Goal: Information Seeking & Learning: Learn about a topic

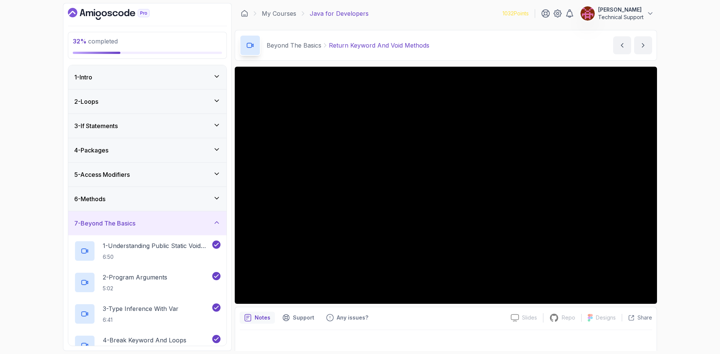
scroll to position [254, 0]
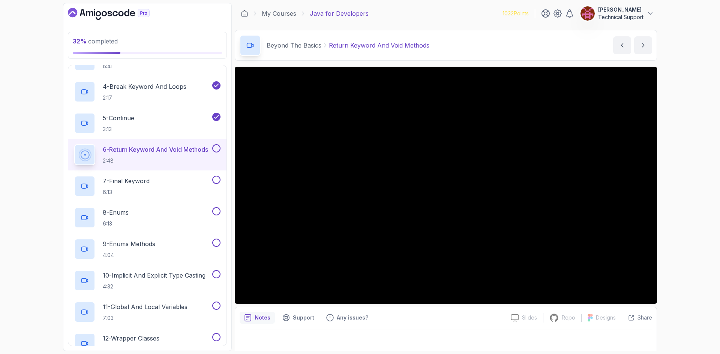
click at [674, 216] on div "32 % completed 1 - Intro 2 - Loops 3 - If Statements 4 - Packages 5 - Access Mo…" at bounding box center [360, 177] width 720 height 354
click at [678, 187] on div "32 % completed 1 - Intro 2 - Loops 3 - If Statements 4 - Packages 5 - Access Mo…" at bounding box center [360, 177] width 720 height 354
click at [677, 192] on div "32 % completed 1 - Intro 2 - Loops 3 - If Statements 4 - Packages 5 - Access Mo…" at bounding box center [360, 177] width 720 height 354
drag, startPoint x: 676, startPoint y: 192, endPoint x: 701, endPoint y: 222, distance: 38.9
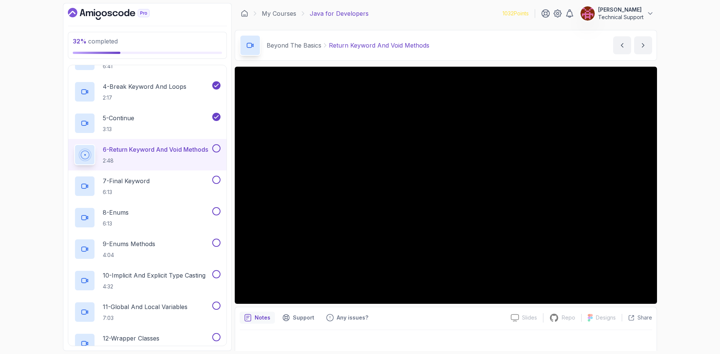
click at [701, 222] on div "32 % completed 1 - Intro 2 - Loops 3 - If Statements 4 - Packages 5 - Access Mo…" at bounding box center [360, 177] width 720 height 354
drag, startPoint x: 679, startPoint y: 211, endPoint x: 701, endPoint y: 247, distance: 41.4
click at [701, 247] on div "32 % completed 1 - Intro 2 - Loops 3 - If Statements 4 - Packages 5 - Access Mo…" at bounding box center [360, 177] width 720 height 354
click at [675, 193] on div "32 % completed 1 - Intro 2 - Loops 3 - If Statements 4 - Packages 5 - Access Mo…" at bounding box center [360, 177] width 720 height 354
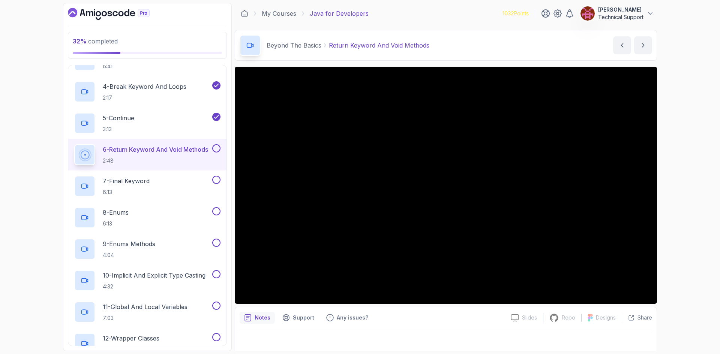
click at [683, 187] on div "32 % completed 1 - Intro 2 - Loops 3 - If Statements 4 - Packages 5 - Access Mo…" at bounding box center [360, 177] width 720 height 354
drag, startPoint x: 681, startPoint y: 186, endPoint x: 691, endPoint y: 210, distance: 26.2
click at [691, 210] on div "32 % completed 1 - Intro 2 - Loops 3 - If Statements 4 - Packages 5 - Access Mo…" at bounding box center [360, 177] width 720 height 354
drag, startPoint x: 684, startPoint y: 205, endPoint x: 681, endPoint y: 221, distance: 16.7
click at [681, 221] on div "32 % completed 1 - Intro 2 - Loops 3 - If Statements 4 - Packages 5 - Access Mo…" at bounding box center [360, 177] width 720 height 354
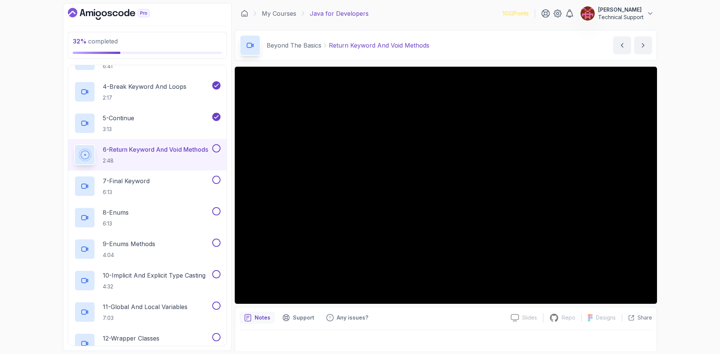
click at [671, 205] on div "32 % completed 1 - Intro 2 - Loops 3 - If Statements 4 - Packages 5 - Access Mo…" at bounding box center [360, 177] width 720 height 354
click at [682, 200] on div "32 % completed 1 - Intro 2 - Loops 3 - If Statements 4 - Packages 5 - Access Mo…" at bounding box center [360, 177] width 720 height 354
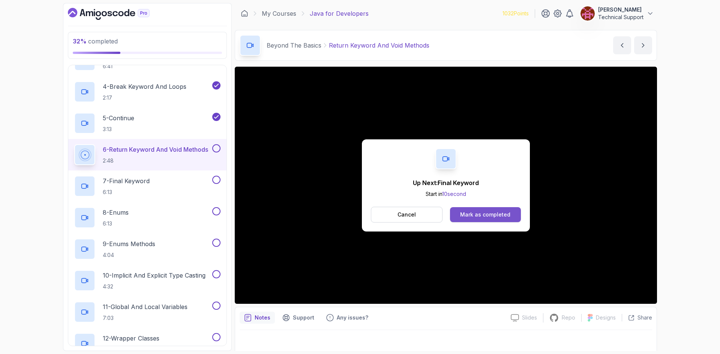
click at [470, 208] on button "Mark as completed" at bounding box center [485, 214] width 71 height 15
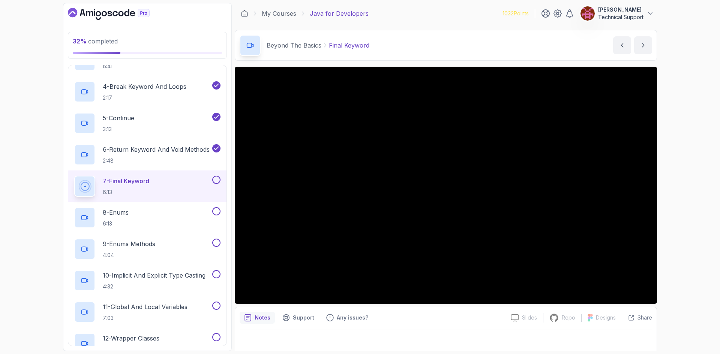
click at [682, 189] on div "32 % completed 1 - Intro 2 - Loops 3 - If Statements 4 - Packages 5 - Access Mo…" at bounding box center [360, 177] width 720 height 354
click at [681, 193] on div "32 % completed 1 - Intro 2 - Loops 3 - If Statements 4 - Packages 5 - Access Mo…" at bounding box center [360, 177] width 720 height 354
click at [683, 198] on div "32 % completed 1 - Intro 2 - Loops 3 - If Statements 4 - Packages 5 - Access Mo…" at bounding box center [360, 177] width 720 height 354
click at [688, 187] on div "32 % completed 1 - Intro 2 - Loops 3 - If Statements 4 - Packages 5 - Access Mo…" at bounding box center [360, 177] width 720 height 354
click at [679, 186] on div "32 % completed 1 - Intro 2 - Loops 3 - If Statements 4 - Packages 5 - Access Mo…" at bounding box center [360, 177] width 720 height 354
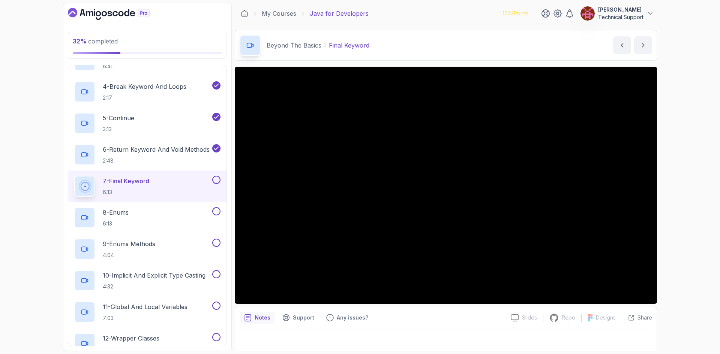
click at [664, 178] on div "32 % completed 1 - Intro 2 - Loops 3 - If Statements 4 - Packages 5 - Access Mo…" at bounding box center [360, 177] width 720 height 354
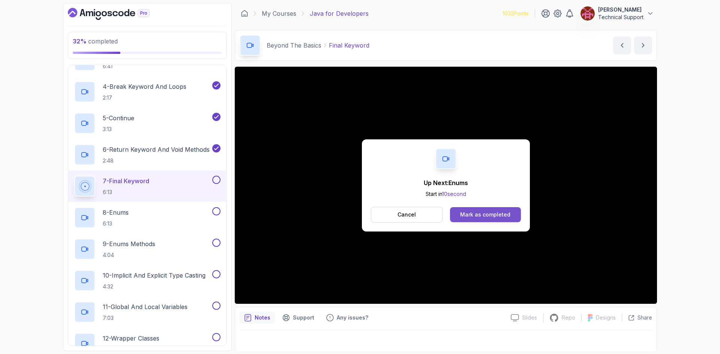
click at [483, 212] on div "Mark as completed" at bounding box center [485, 214] width 50 height 7
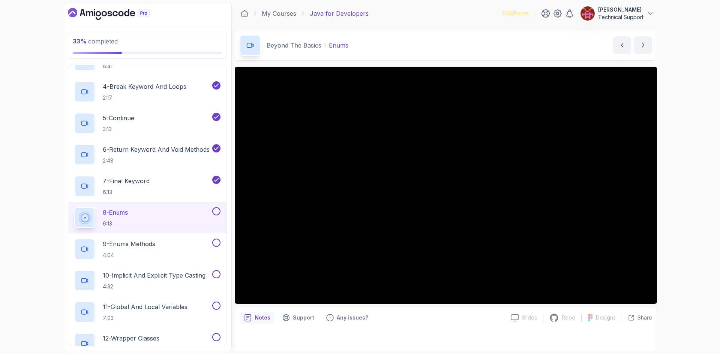
click at [672, 192] on div "33 % completed 1 - Intro 2 - Loops 3 - If Statements 4 - Packages 5 - Access Mo…" at bounding box center [360, 177] width 720 height 354
click at [672, 191] on div "33 % completed 1 - Intro 2 - Loops 3 - If Statements 4 - Packages 5 - Access Mo…" at bounding box center [360, 177] width 720 height 354
click at [668, 189] on div "33 % completed 1 - Intro 2 - Loops 3 - If Statements 4 - Packages 5 - Access Mo…" at bounding box center [360, 177] width 720 height 354
click at [689, 182] on div "33 % completed 1 - Intro 2 - Loops 3 - If Statements 4 - Packages 5 - Access Mo…" at bounding box center [360, 177] width 720 height 354
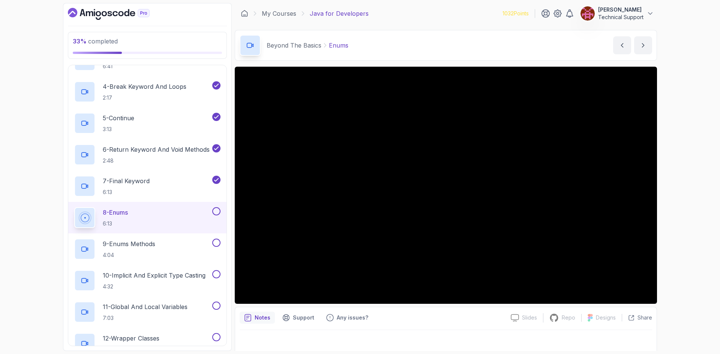
click at [674, 181] on div "33 % completed 1 - Intro 2 - Loops 3 - If Statements 4 - Packages 5 - Access Mo…" at bounding box center [360, 177] width 720 height 354
click at [693, 180] on div "33 % completed 1 - Intro 2 - Loops 3 - If Statements 4 - Packages 5 - Access Mo…" at bounding box center [360, 177] width 720 height 354
click at [697, 170] on div "33 % completed 1 - Intro 2 - Loops 3 - If Statements 4 - Packages 5 - Access Mo…" at bounding box center [360, 177] width 720 height 354
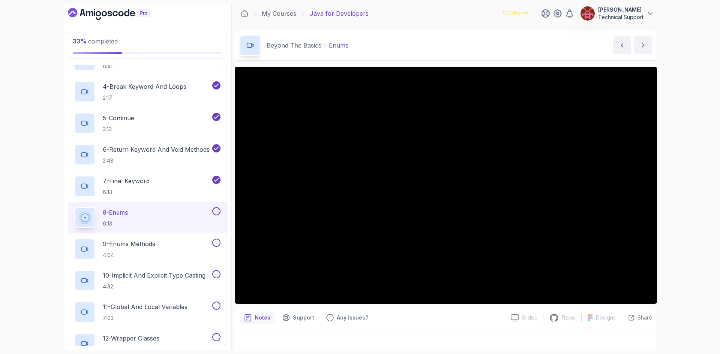
click at [697, 170] on div "33 % completed 1 - Intro 2 - Loops 3 - If Statements 4 - Packages 5 - Access Mo…" at bounding box center [360, 177] width 720 height 354
click at [689, 173] on div "33 % completed 1 - Intro 2 - Loops 3 - If Statements 4 - Packages 5 - Access Mo…" at bounding box center [360, 177] width 720 height 354
click at [688, 174] on div "33 % completed 1 - Intro 2 - Loops 3 - If Statements 4 - Packages 5 - Access Mo…" at bounding box center [360, 177] width 720 height 354
click at [670, 164] on div "33 % completed 1 - Intro 2 - Loops 3 - If Statements 4 - Packages 5 - Access Mo…" at bounding box center [360, 177] width 720 height 354
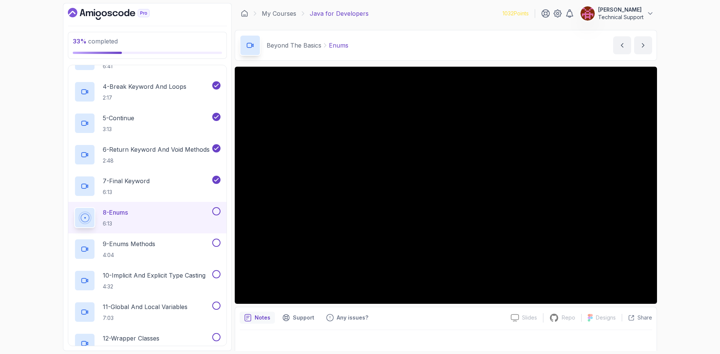
click at [669, 163] on div "33 % completed 1 - Intro 2 - Loops 3 - If Statements 4 - Packages 5 - Access Mo…" at bounding box center [360, 177] width 720 height 354
click at [685, 179] on div "33 % completed 1 - Intro 2 - Loops 3 - If Statements 4 - Packages 5 - Access Mo…" at bounding box center [360, 177] width 720 height 354
click at [681, 179] on div "33 % completed 1 - Intro 2 - Loops 3 - If Statements 4 - Packages 5 - Access Mo…" at bounding box center [360, 177] width 720 height 354
click at [672, 178] on div "33 % completed 1 - Intro 2 - Loops 3 - If Statements 4 - Packages 5 - Access Mo…" at bounding box center [360, 177] width 720 height 354
click at [679, 199] on div "33 % completed 1 - Intro 2 - Loops 3 - If Statements 4 - Packages 5 - Access Mo…" at bounding box center [360, 177] width 720 height 354
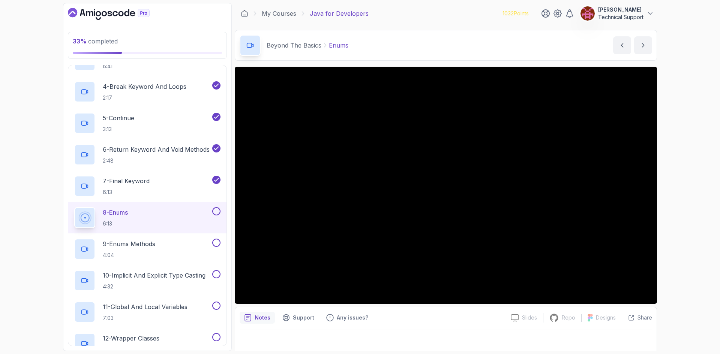
click at [679, 199] on div "33 % completed 1 - Intro 2 - Loops 3 - If Statements 4 - Packages 5 - Access Mo…" at bounding box center [360, 177] width 720 height 354
click at [690, 179] on div "33 % completed 1 - Intro 2 - Loops 3 - If Statements 4 - Packages 5 - Access Mo…" at bounding box center [360, 177] width 720 height 354
click at [685, 176] on div "33 % completed 1 - Intro 2 - Loops 3 - If Statements 4 - Packages 5 - Access Mo…" at bounding box center [360, 177] width 720 height 354
click at [685, 178] on div "33 % completed 1 - Intro 2 - Loops 3 - If Statements 4 - Packages 5 - Access Mo…" at bounding box center [360, 177] width 720 height 354
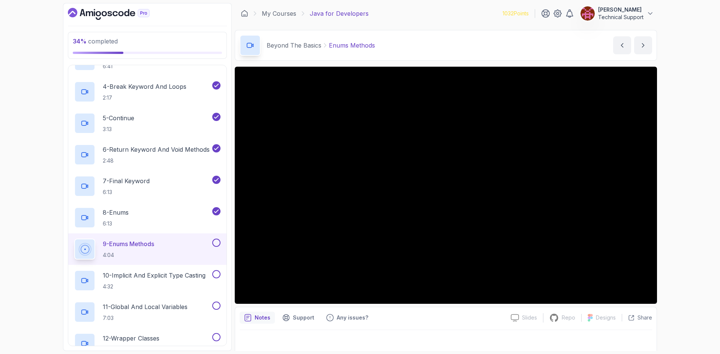
click at [687, 201] on div "34 % completed 1 - Intro 2 - Loops 3 - If Statements 4 - Packages 5 - Access Mo…" at bounding box center [360, 177] width 720 height 354
click at [687, 200] on div "34 % completed 1 - Intro 2 - Loops 3 - If Statements 4 - Packages 5 - Access Mo…" at bounding box center [360, 177] width 720 height 354
click at [682, 221] on div "34 % completed 1 - Intro 2 - Loops 3 - If Statements 4 - Packages 5 - Access Mo…" at bounding box center [360, 177] width 720 height 354
click at [678, 195] on div "34 % completed 1 - Intro 2 - Loops 3 - If Statements 4 - Packages 5 - Access Mo…" at bounding box center [360, 177] width 720 height 354
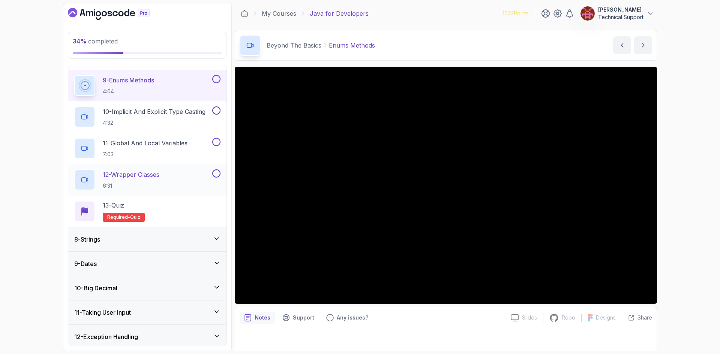
scroll to position [441, 0]
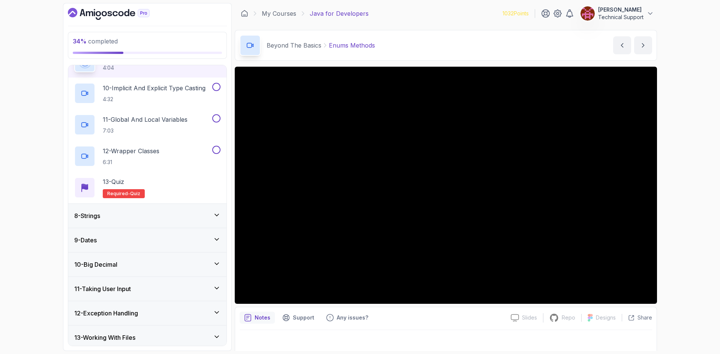
click at [678, 196] on div "34 % completed 1 - Intro 2 - Loops 3 - If Statements 4 - Packages 5 - Access Mo…" at bounding box center [360, 177] width 720 height 354
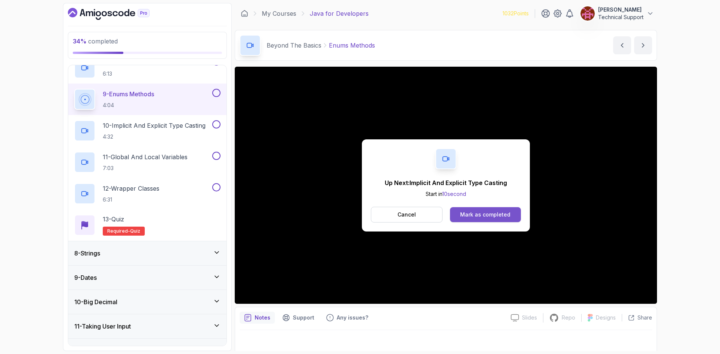
click at [472, 213] on div "Mark as completed" at bounding box center [485, 214] width 50 height 7
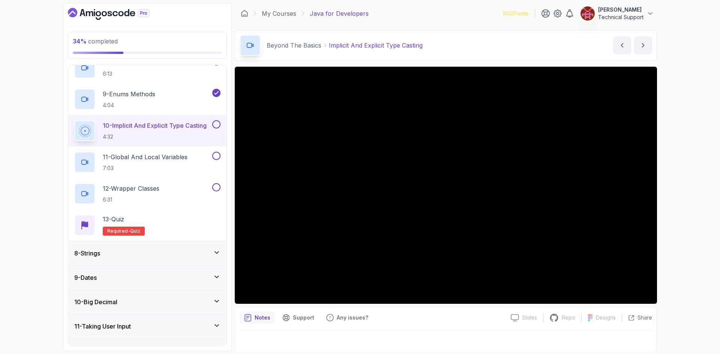
click at [676, 185] on div "34 % completed 1 - Intro 2 - Loops 3 - If Statements 4 - Packages 5 - Access Mo…" at bounding box center [360, 177] width 720 height 354
click at [699, 196] on div "34 % completed 1 - Intro 2 - Loops 3 - If Statements 4 - Packages 5 - Access Mo…" at bounding box center [360, 177] width 720 height 354
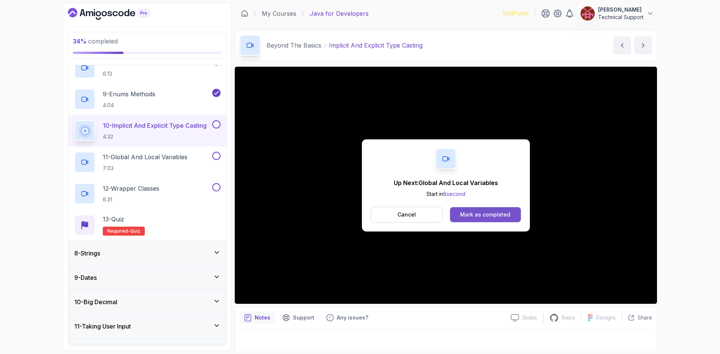
click at [469, 213] on div "Mark as completed" at bounding box center [485, 214] width 50 height 7
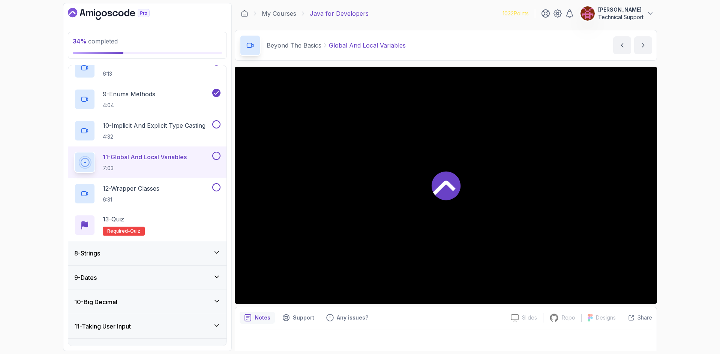
click at [675, 199] on div "34 % completed 1 - Intro 2 - Loops 3 - If Statements 4 - Packages 5 - Access Mo…" at bounding box center [360, 177] width 720 height 354
click at [667, 253] on div "35 % completed 1 - Intro 2 - Loops 3 - If Statements 4 - Packages 5 - Access Mo…" at bounding box center [360, 177] width 720 height 354
click at [689, 189] on div "35 % completed 1 - Intro 2 - Loops 3 - If Statements 4 - Packages 5 - Access Mo…" at bounding box center [360, 177] width 720 height 354
click at [698, 202] on div "35 % completed 1 - Intro 2 - Loops 3 - If Statements 4 - Packages 5 - Access Mo…" at bounding box center [360, 177] width 720 height 354
click at [676, 223] on div "35 % completed 1 - Intro 2 - Loops 3 - If Statements 4 - Packages 5 - Access Mo…" at bounding box center [360, 177] width 720 height 354
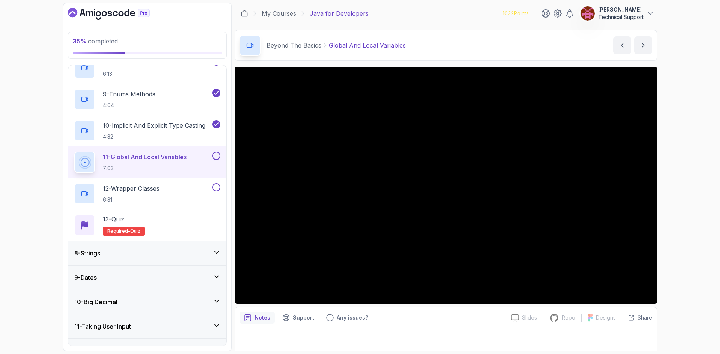
click at [679, 219] on div "35 % completed 1 - Intro 2 - Loops 3 - If Statements 4 - Packages 5 - Access Mo…" at bounding box center [360, 177] width 720 height 354
click at [672, 201] on div "35 % completed 1 - Intro 2 - Loops 3 - If Statements 4 - Packages 5 - Access Mo…" at bounding box center [360, 177] width 720 height 354
click at [672, 193] on div "35 % completed 1 - Intro 2 - Loops 3 - If Statements 4 - Packages 5 - Access Mo…" at bounding box center [360, 177] width 720 height 354
drag, startPoint x: 672, startPoint y: 193, endPoint x: 680, endPoint y: 217, distance: 26.1
click at [680, 217] on div "35 % completed 1 - Intro 2 - Loops 3 - If Statements 4 - Packages 5 - Access Mo…" at bounding box center [360, 177] width 720 height 354
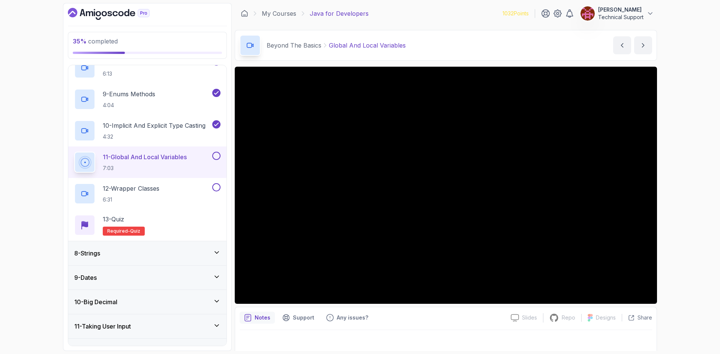
click at [678, 202] on div "35 % completed 1 - Intro 2 - Loops 3 - If Statements 4 - Packages 5 - Access Mo…" at bounding box center [360, 177] width 720 height 354
drag, startPoint x: 678, startPoint y: 202, endPoint x: 680, endPoint y: 223, distance: 20.7
click at [680, 223] on div "35 % completed 1 - Intro 2 - Loops 3 - If Statements 4 - Packages 5 - Access Mo…" at bounding box center [360, 177] width 720 height 354
click at [676, 207] on div "35 % completed 1 - Intro 2 - Loops 3 - If Statements 4 - Packages 5 - Access Mo…" at bounding box center [360, 177] width 720 height 354
click at [145, 253] on div "8 - Strings" at bounding box center [147, 253] width 146 height 9
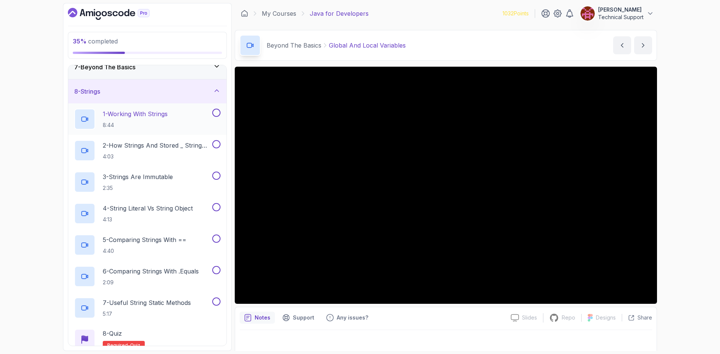
scroll to position [145, 0]
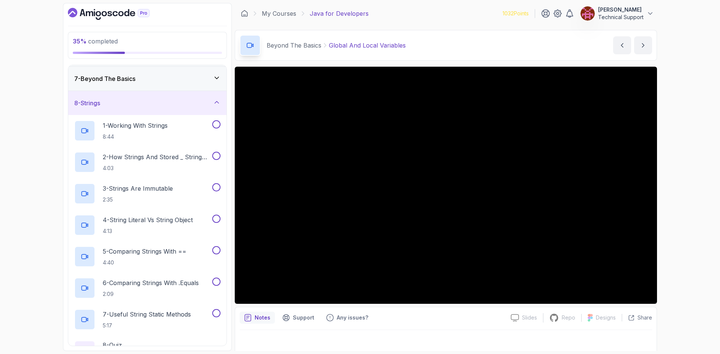
click at [172, 103] on div "8 - Strings" at bounding box center [147, 103] width 146 height 9
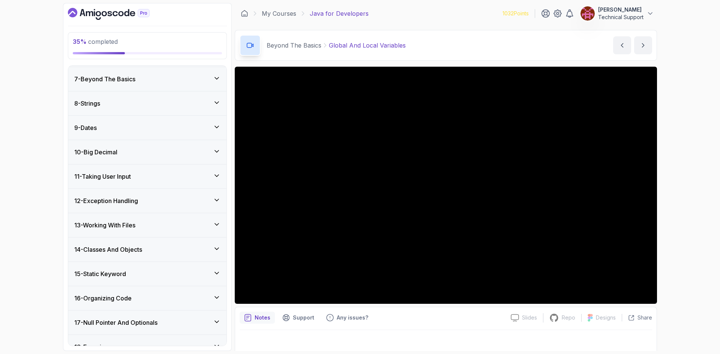
click at [174, 79] on div "7 - Beyond The Basics" at bounding box center [147, 79] width 146 height 9
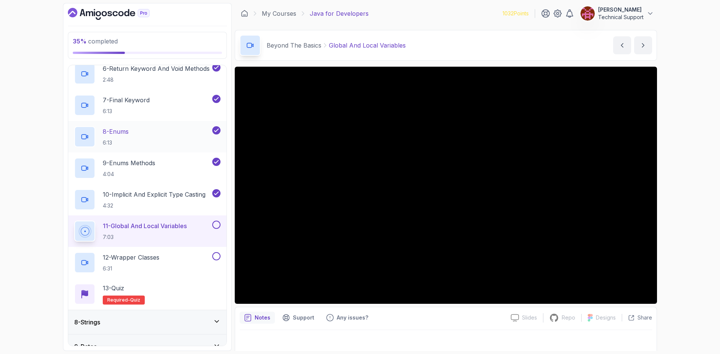
scroll to position [370, 0]
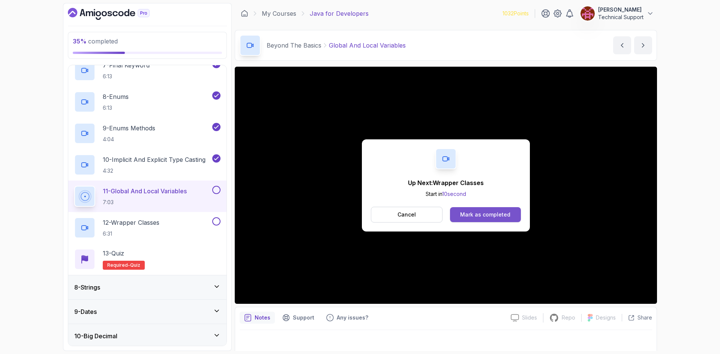
click at [507, 219] on button "Mark as completed" at bounding box center [485, 214] width 71 height 15
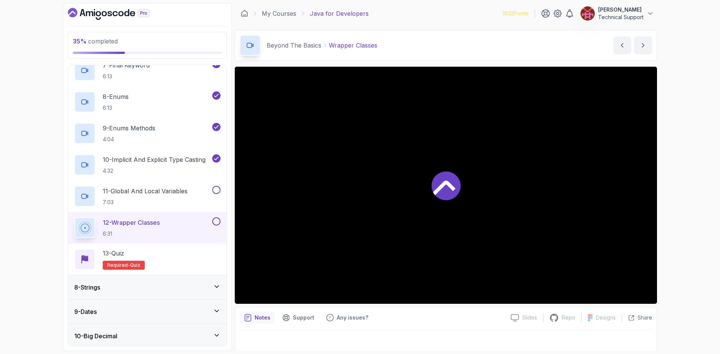
click at [680, 243] on div "35 % completed 1 - Intro 2 - Loops 3 - If Statements 4 - Packages 5 - Access Mo…" at bounding box center [360, 177] width 720 height 354
click at [678, 229] on div "35 % completed 1 - Intro 2 - Loops 3 - If Statements 4 - Packages 5 - Access Mo…" at bounding box center [360, 177] width 720 height 354
click at [675, 221] on div "35 % completed 1 - Intro 2 - Loops 3 - If Statements 4 - Packages 5 - Access Mo…" at bounding box center [360, 177] width 720 height 354
click at [673, 202] on div "35 % completed 1 - Intro 2 - Loops 3 - If Statements 4 - Packages 5 - Access Mo…" at bounding box center [360, 177] width 720 height 354
click at [678, 199] on div "35 % completed 1 - Intro 2 - Loops 3 - If Statements 4 - Packages 5 - Access Mo…" at bounding box center [360, 177] width 720 height 354
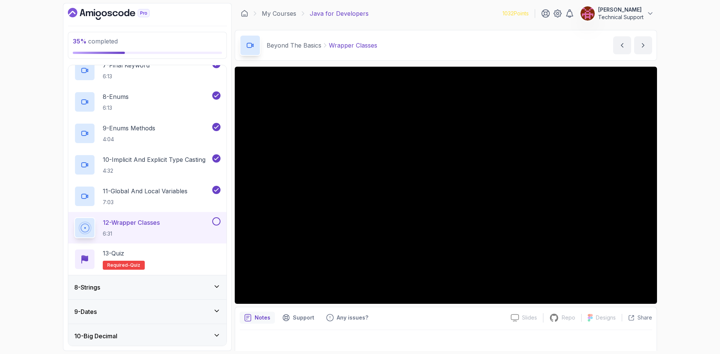
click at [680, 184] on div "35 % completed 1 - Intro 2 - Loops 3 - If Statements 4 - Packages 5 - Access Mo…" at bounding box center [360, 177] width 720 height 354
click at [680, 183] on div "35 % completed 1 - Intro 2 - Loops 3 - If Statements 4 - Packages 5 - Access Mo…" at bounding box center [360, 177] width 720 height 354
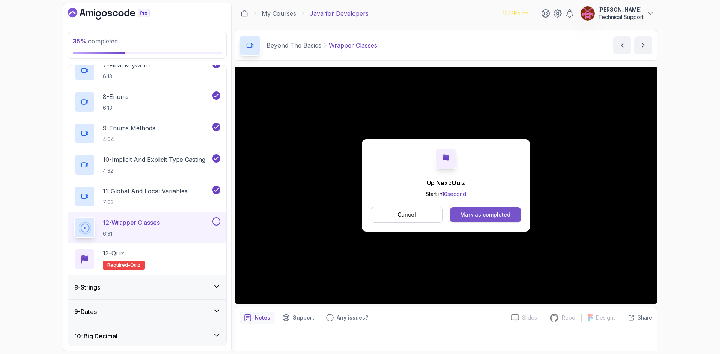
click at [483, 212] on div "Mark as completed" at bounding box center [485, 214] width 50 height 7
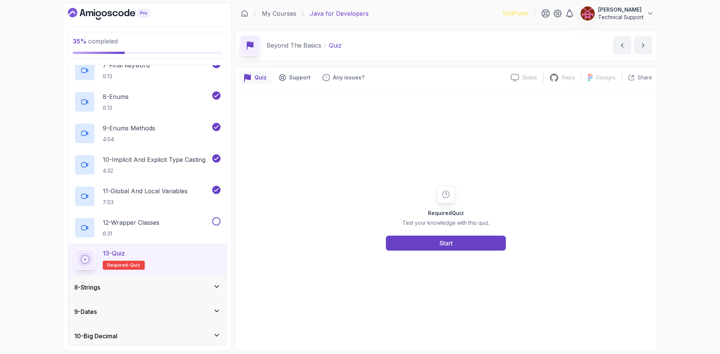
click at [453, 234] on div "Required Quiz Test your knowledge with this quiz. Start" at bounding box center [446, 218] width 144 height 65
click at [455, 241] on button "Start" at bounding box center [446, 243] width 120 height 15
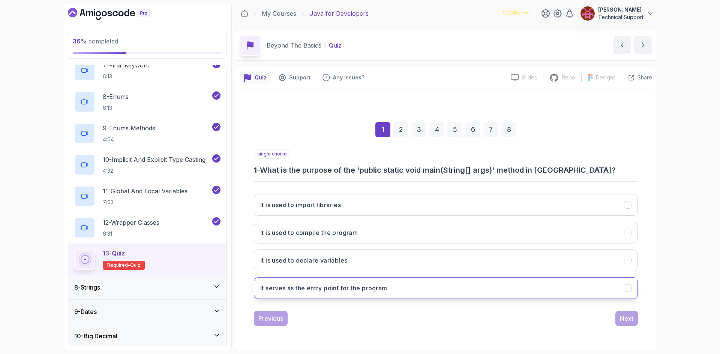
click at [358, 284] on h3 "It serves as the entry point for the program" at bounding box center [323, 288] width 127 height 9
click at [636, 323] on button "Next" at bounding box center [626, 318] width 22 height 15
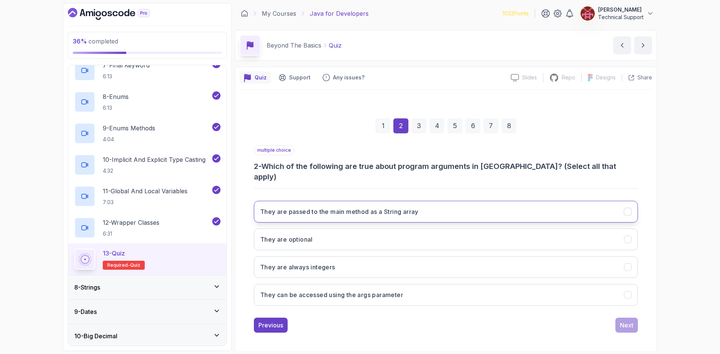
click at [309, 211] on button "They are passed to the main method as a String array" at bounding box center [446, 212] width 384 height 22
click at [307, 237] on h3 "They are optional" at bounding box center [286, 239] width 52 height 9
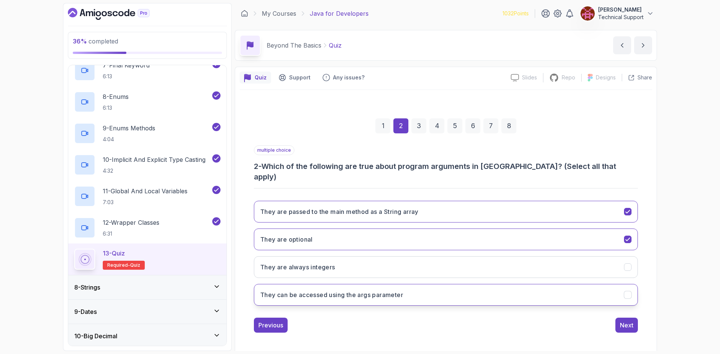
click at [369, 291] on h3 "They can be accessed using the args parameter" at bounding box center [331, 295] width 143 height 9
click at [626, 324] on button "Next" at bounding box center [626, 325] width 22 height 15
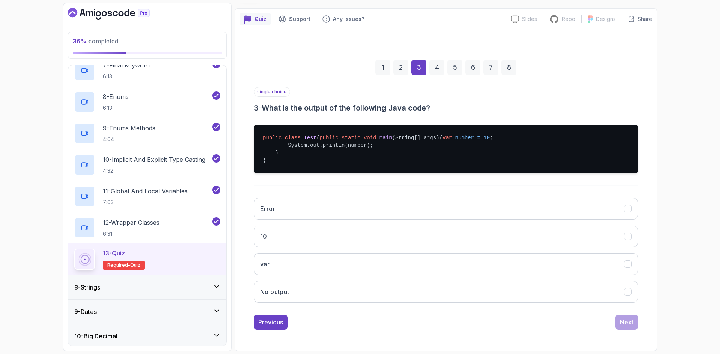
scroll to position [73, 0]
click at [318, 243] on button "10" at bounding box center [446, 237] width 384 height 22
click at [622, 324] on div "Next" at bounding box center [626, 322] width 13 height 9
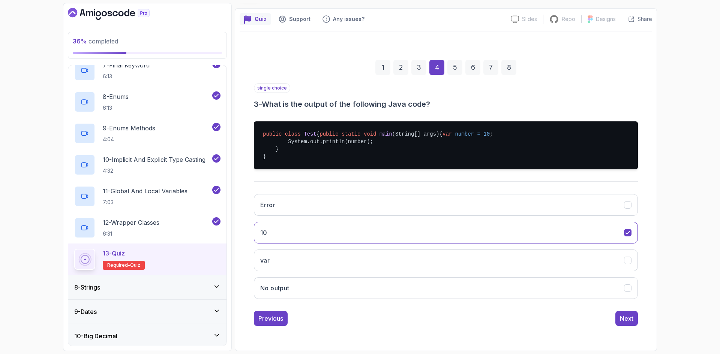
scroll to position [0, 0]
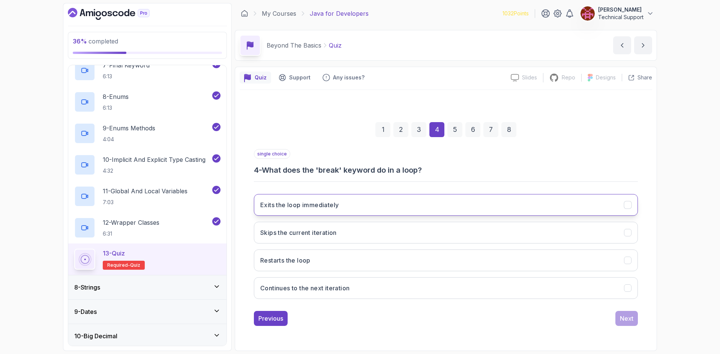
click at [302, 209] on h3 "Exits the loop immediately" at bounding box center [299, 205] width 78 height 9
click at [623, 321] on div "Next" at bounding box center [626, 318] width 13 height 9
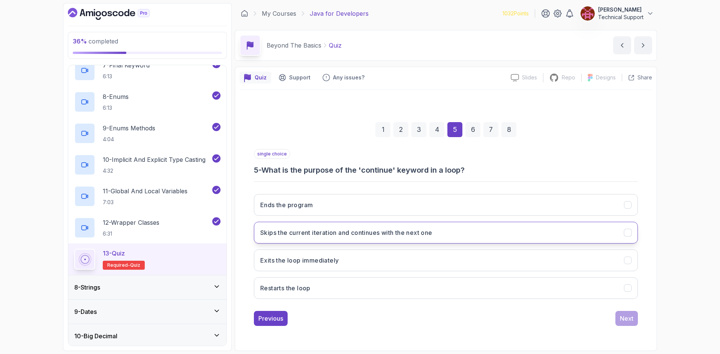
click at [356, 237] on h3 "Skips the current iteration and continues with the next one" at bounding box center [346, 232] width 172 height 9
click at [625, 322] on div "Next" at bounding box center [626, 318] width 13 height 9
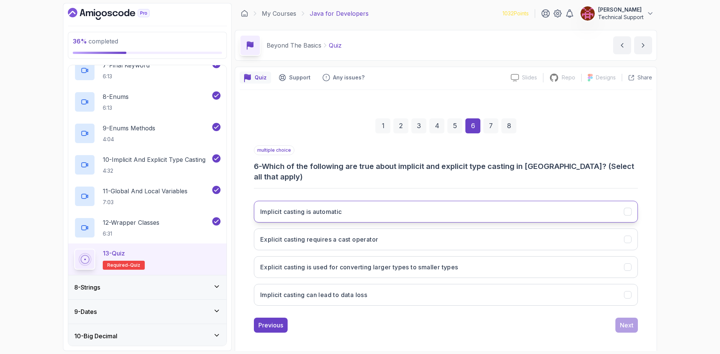
click at [358, 213] on button "Implicit casting is automatic" at bounding box center [446, 212] width 384 height 22
click at [363, 238] on button "Explicit casting requires a cast operator" at bounding box center [446, 240] width 384 height 22
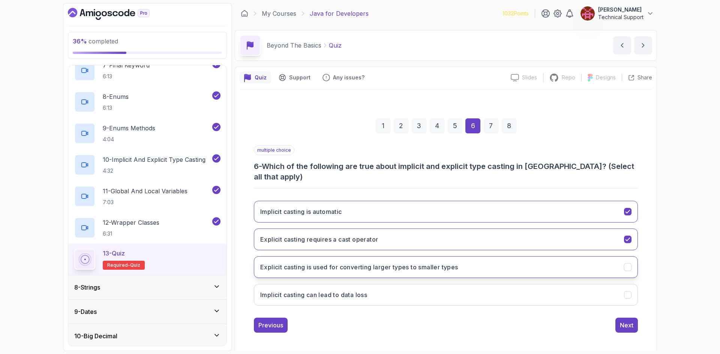
click at [371, 264] on h3 "Explicit casting is used for converting larger types to smaller types" at bounding box center [359, 267] width 198 height 9
click at [622, 324] on button "Next" at bounding box center [626, 325] width 22 height 15
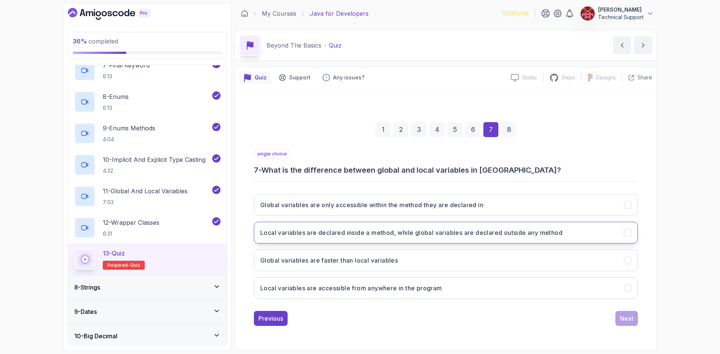
click at [373, 236] on h3 "Local variables are declared inside a method, while global variables are declar…" at bounding box center [411, 232] width 302 height 9
click at [627, 318] on div "Next" at bounding box center [626, 318] width 13 height 9
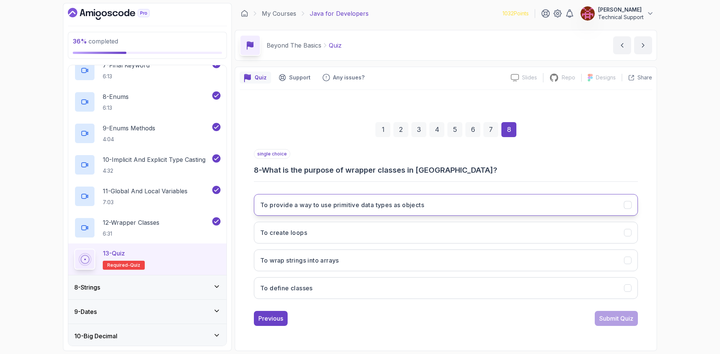
click at [339, 211] on button "To provide a way to use primitive data types as objects" at bounding box center [446, 205] width 384 height 22
click at [619, 319] on div "Submit Quiz" at bounding box center [616, 318] width 34 height 9
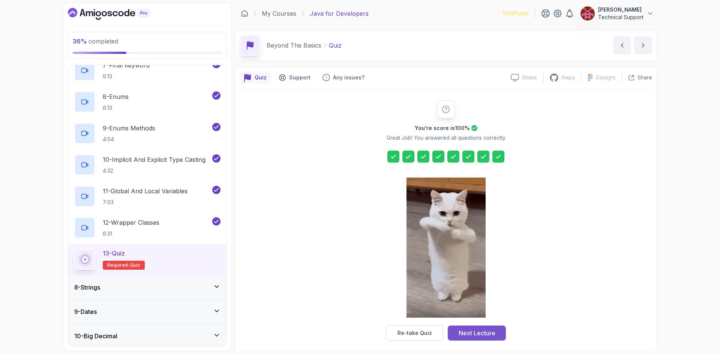
click at [495, 330] on div "Next Lecture" at bounding box center [477, 333] width 37 height 9
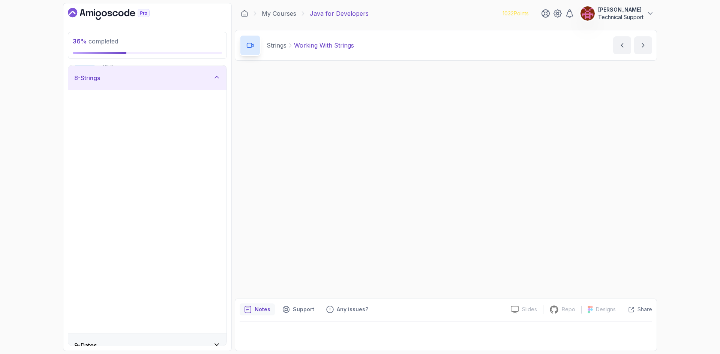
scroll to position [182, 0]
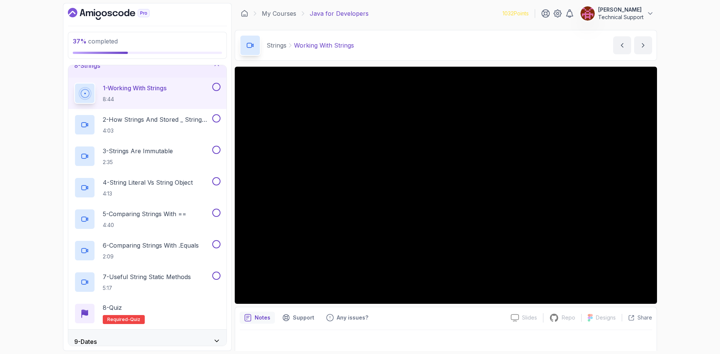
click at [683, 188] on div "37 % completed 1 - Intro 2 - Loops 3 - If Statements 4 - Packages 5 - Access Mo…" at bounding box center [360, 177] width 720 height 354
click at [671, 192] on div "37 % completed 1 - Intro 2 - Loops 3 - If Statements 4 - Packages 5 - Access Mo…" at bounding box center [360, 177] width 720 height 354
click at [672, 198] on div "37 % completed 1 - Intro 2 - Loops 3 - If Statements 4 - Packages 5 - Access Mo…" at bounding box center [360, 177] width 720 height 354
click at [668, 195] on div "37 % completed 1 - Intro 2 - Loops 3 - If Statements 4 - Packages 5 - Access Mo…" at bounding box center [360, 177] width 720 height 354
click at [667, 193] on div "37 % completed 1 - Intro 2 - Loops 3 - If Statements 4 - Packages 5 - Access Mo…" at bounding box center [360, 177] width 720 height 354
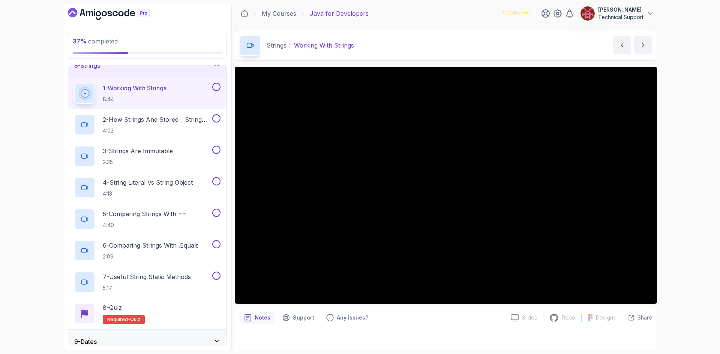
click at [672, 196] on div "37 % completed 1 - Intro 2 - Loops 3 - If Statements 4 - Packages 5 - Access Mo…" at bounding box center [360, 177] width 720 height 354
click at [671, 195] on div "37 % completed 1 - Intro 2 - Loops 3 - If Statements 4 - Packages 5 - Access Mo…" at bounding box center [360, 177] width 720 height 354
click at [670, 195] on div "37 % completed 1 - Intro 2 - Loops 3 - If Statements 4 - Packages 5 - Access Mo…" at bounding box center [360, 177] width 720 height 354
click at [669, 193] on div "37 % completed 1 - Intro 2 - Loops 3 - If Statements 4 - Packages 5 - Access Mo…" at bounding box center [360, 177] width 720 height 354
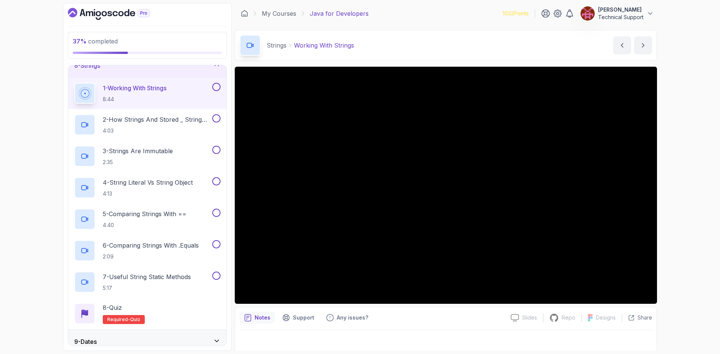
click at [669, 193] on div "37 % completed 1 - Intro 2 - Loops 3 - If Statements 4 - Packages 5 - Access Mo…" at bounding box center [360, 177] width 720 height 354
click at [687, 193] on div "37 % completed 1 - Intro 2 - Loops 3 - If Statements 4 - Packages 5 - Access Mo…" at bounding box center [360, 177] width 720 height 354
click at [682, 190] on div "37 % completed 1 - Intro 2 - Loops 3 - If Statements 4 - Packages 5 - Access Mo…" at bounding box center [360, 177] width 720 height 354
click at [662, 188] on div "37 % completed 1 - Intro 2 - Loops 3 - If Statements 4 - Packages 5 - Access Mo…" at bounding box center [360, 177] width 720 height 354
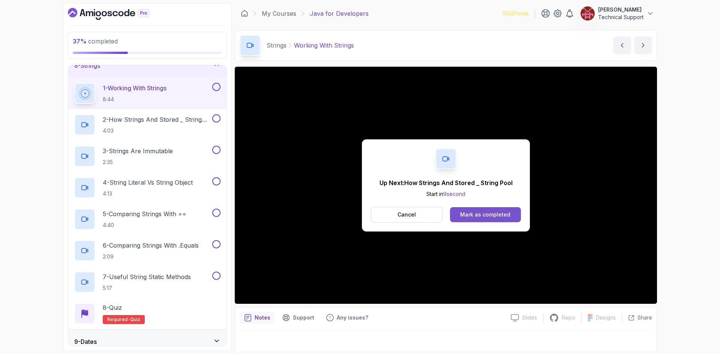
click at [488, 219] on button "Mark as completed" at bounding box center [485, 214] width 71 height 15
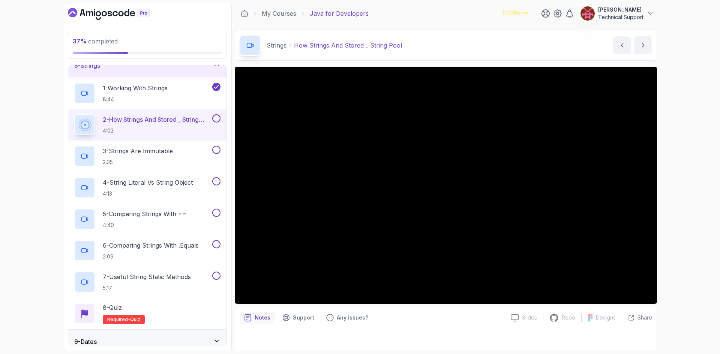
click at [674, 161] on div "37 % completed 1 - Intro 2 - Loops 3 - If Statements 4 - Packages 5 - Access Mo…" at bounding box center [360, 177] width 720 height 354
click at [687, 159] on div "37 % completed 1 - Intro 2 - Loops 3 - If Statements 4 - Packages 5 - Access Mo…" at bounding box center [360, 177] width 720 height 354
